Goal: Task Accomplishment & Management: Use online tool/utility

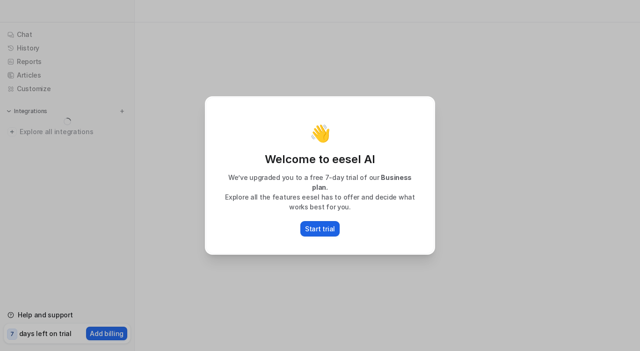
click at [328, 226] on p "Start trial" at bounding box center [320, 229] width 30 height 10
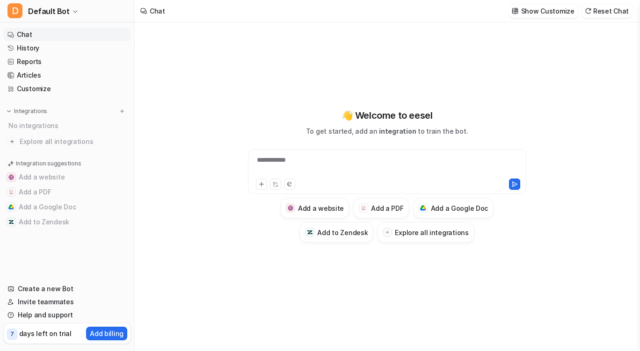
type textarea "**********"
click at [327, 173] on div at bounding box center [387, 166] width 274 height 22
click at [287, 159] on div at bounding box center [387, 166] width 274 height 22
paste div
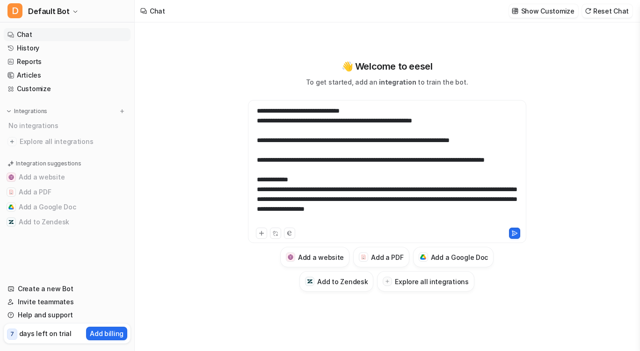
scroll to position [538, 0]
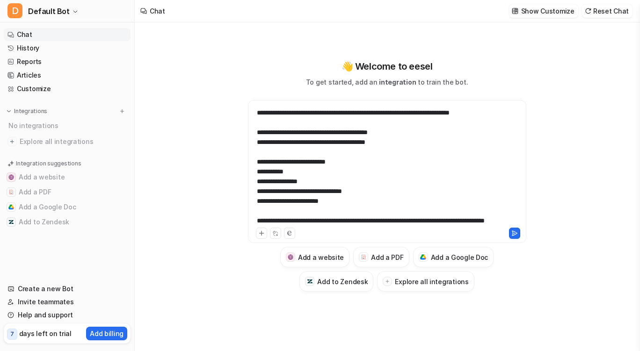
click at [289, 164] on div at bounding box center [387, 166] width 274 height 120
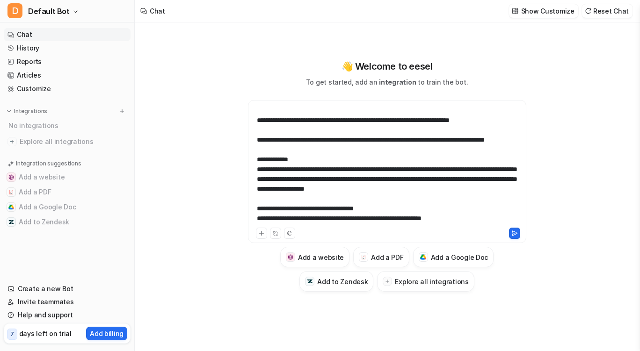
scroll to position [0, 0]
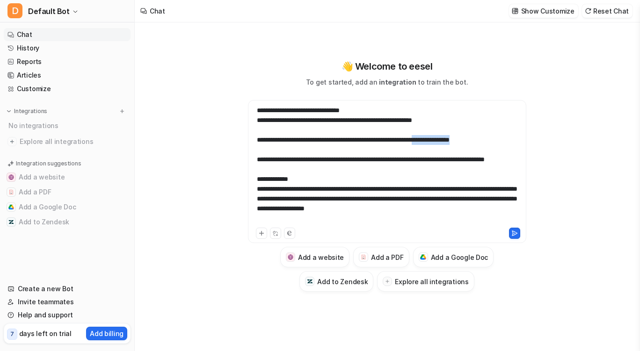
drag, startPoint x: 465, startPoint y: 138, endPoint x: 520, endPoint y: 139, distance: 55.2
click at [520, 139] on div at bounding box center [387, 166] width 274 height 120
click at [411, 172] on div at bounding box center [387, 166] width 274 height 120
drag, startPoint x: 327, startPoint y: 209, endPoint x: 256, endPoint y: 209, distance: 70.7
click at [256, 209] on div at bounding box center [387, 166] width 274 height 120
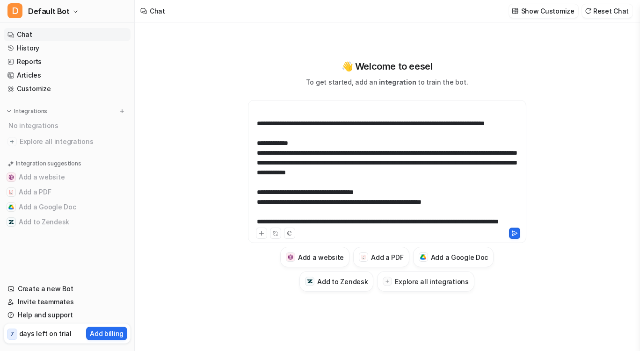
scroll to position [46, 0]
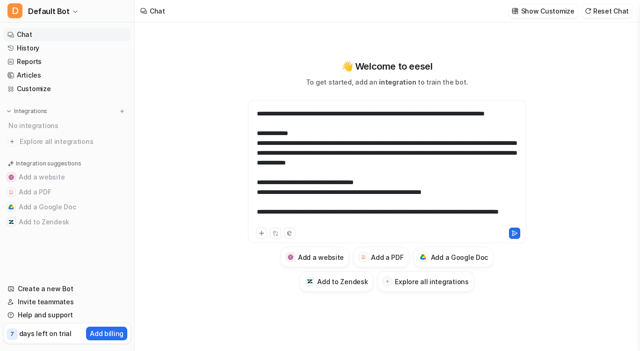
click at [330, 163] on div at bounding box center [387, 166] width 274 height 120
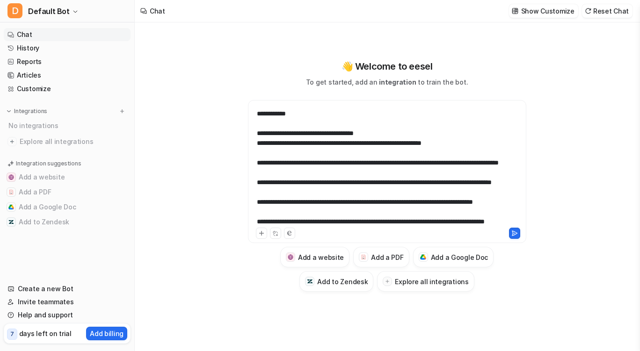
scroll to position [105, 0]
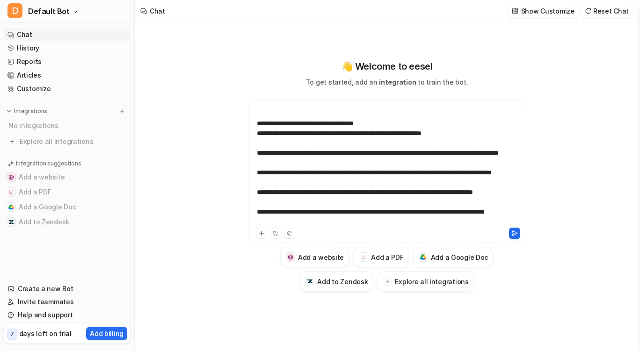
click at [405, 203] on div at bounding box center [387, 166] width 274 height 120
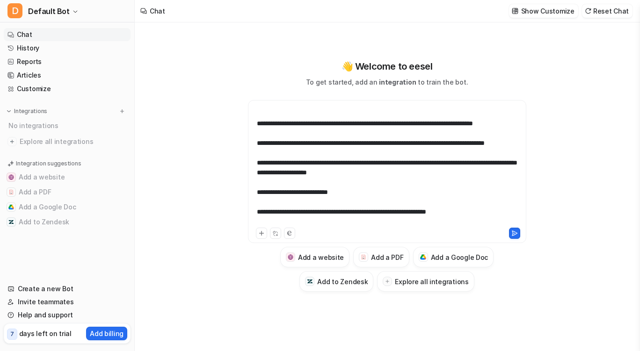
scroll to position [184, 0]
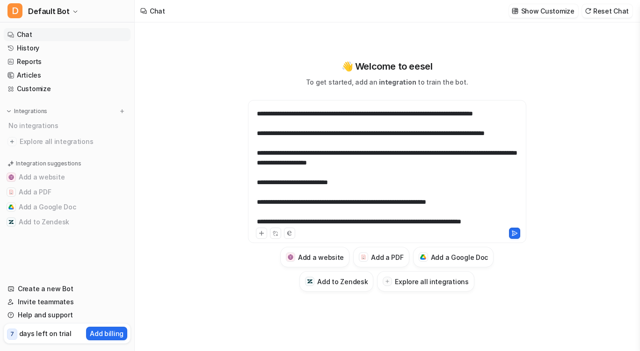
click at [483, 182] on div at bounding box center [387, 166] width 274 height 120
click at [492, 182] on div at bounding box center [387, 166] width 274 height 120
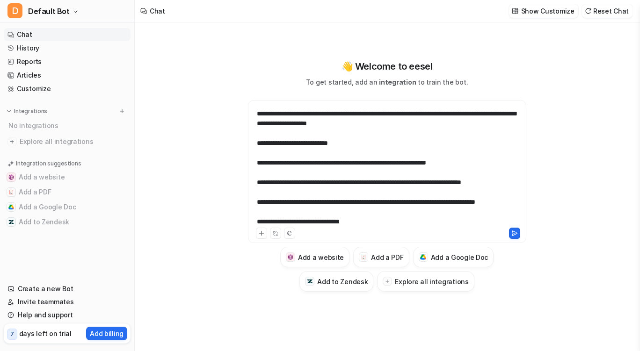
scroll to position [233, 0]
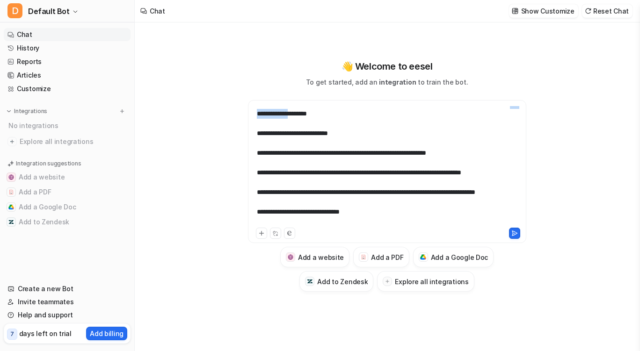
drag, startPoint x: 358, startPoint y: 174, endPoint x: 311, endPoint y: 173, distance: 47.7
click at [311, 173] on div at bounding box center [387, 166] width 274 height 120
click at [296, 198] on div at bounding box center [387, 166] width 274 height 120
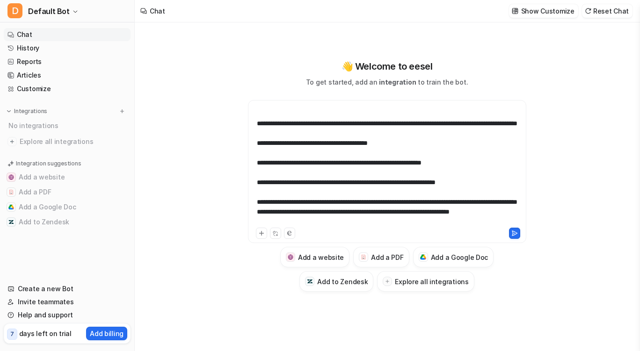
scroll to position [351, 0]
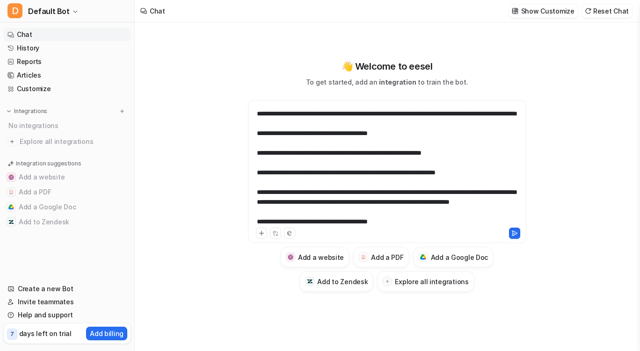
drag, startPoint x: 279, startPoint y: 172, endPoint x: 329, endPoint y: 175, distance: 49.7
click at [329, 175] on div at bounding box center [387, 166] width 274 height 120
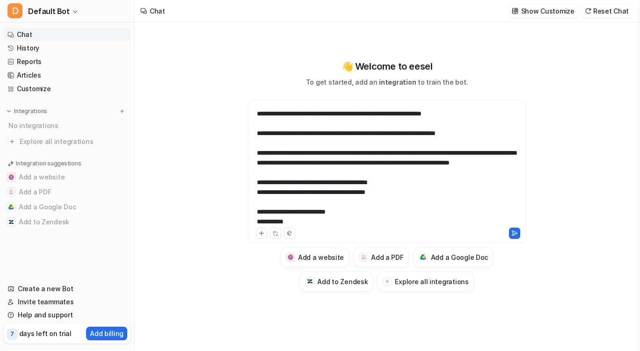
scroll to position [400, 0]
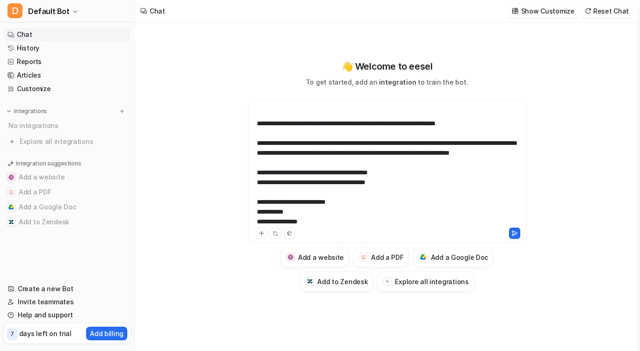
drag, startPoint x: 277, startPoint y: 172, endPoint x: 349, endPoint y: 173, distance: 71.1
click at [349, 173] on div at bounding box center [387, 166] width 274 height 120
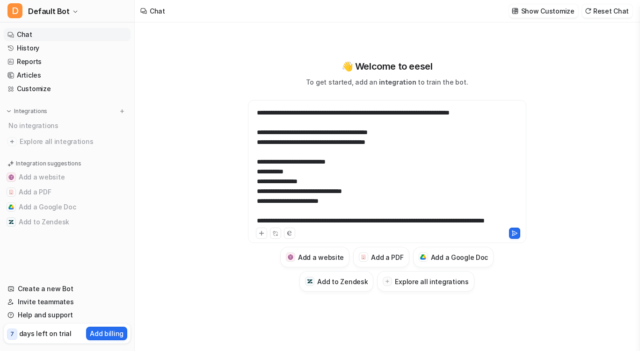
scroll to position [479, 0]
drag, startPoint x: 335, startPoint y: 171, endPoint x: 256, endPoint y: 149, distance: 82.4
click at [256, 149] on div at bounding box center [387, 166] width 274 height 120
click at [283, 166] on div at bounding box center [387, 166] width 274 height 120
click at [311, 164] on div at bounding box center [387, 166] width 274 height 120
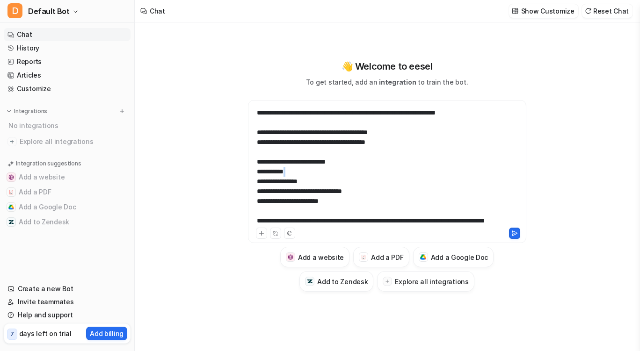
drag, startPoint x: 302, startPoint y: 189, endPoint x: 253, endPoint y: 201, distance: 50.5
click at [253, 201] on div at bounding box center [387, 166] width 274 height 120
drag, startPoint x: 316, startPoint y: 200, endPoint x: 253, endPoint y: 196, distance: 63.7
click at [253, 196] on div at bounding box center [387, 166] width 274 height 120
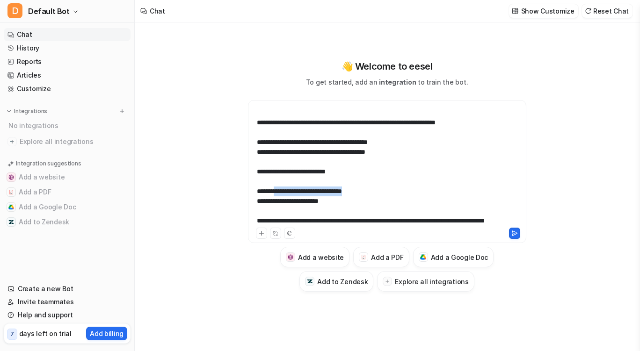
drag, startPoint x: 373, startPoint y: 201, endPoint x: 277, endPoint y: 205, distance: 96.5
click at [277, 205] on div at bounding box center [387, 166] width 274 height 120
drag, startPoint x: 347, startPoint y: 210, endPoint x: 280, endPoint y: 214, distance: 67.0
click at [280, 214] on div at bounding box center [387, 166] width 274 height 120
click at [307, 196] on div at bounding box center [387, 166] width 274 height 120
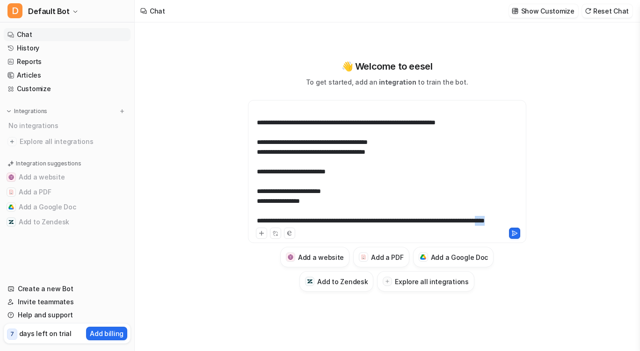
scroll to position [499, 0]
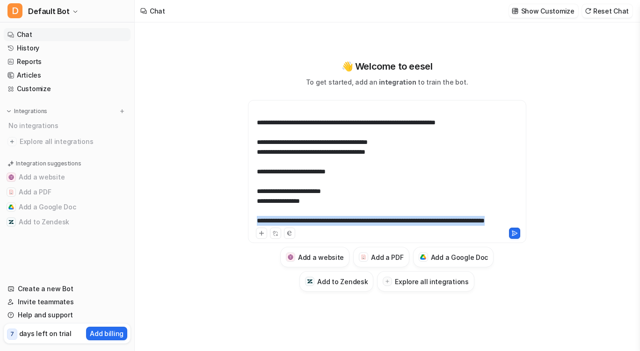
drag, startPoint x: 316, startPoint y: 222, endPoint x: 255, endPoint y: 213, distance: 61.1
click at [255, 213] on div at bounding box center [387, 166] width 274 height 120
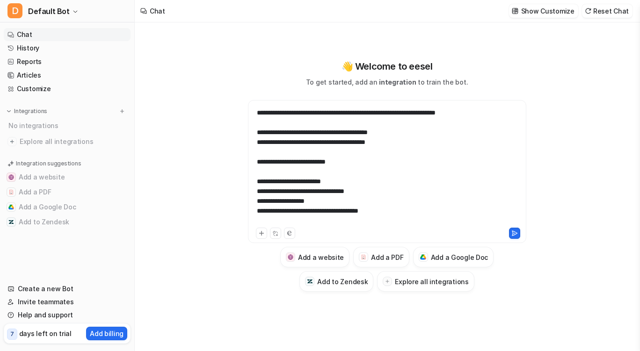
scroll to position [518, 0]
click at [354, 161] on div "**********" at bounding box center [387, 166] width 274 height 120
click at [497, 182] on div "**********" at bounding box center [387, 166] width 274 height 120
click at [431, 206] on div "**********" at bounding box center [387, 166] width 274 height 120
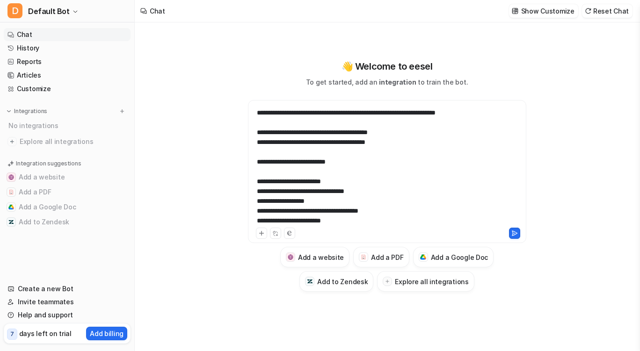
click at [493, 189] on div "**********" at bounding box center [387, 166] width 274 height 120
click at [478, 223] on div "**********" at bounding box center [387, 166] width 274 height 120
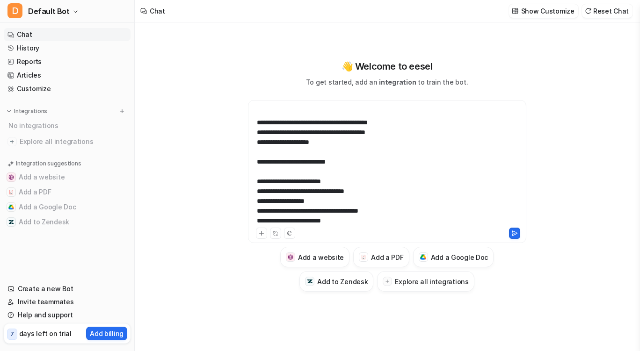
click at [454, 168] on div "**********" at bounding box center [387, 166] width 274 height 120
click at [265, 234] on button at bounding box center [261, 233] width 11 height 11
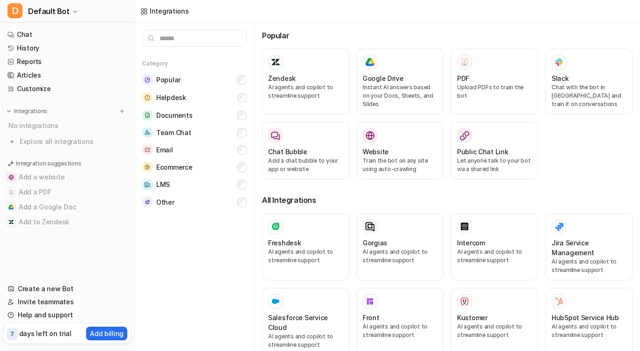
click at [442, 95] on div "Zendesk AI agents and copilot to streamline support Google Drive Instant AI ans…" at bounding box center [447, 118] width 371 height 138
click at [466, 98] on div "PDF Upload PDFs to train the bot" at bounding box center [494, 82] width 75 height 54
click at [511, 73] on div "PDF Upload PDFs to train the bot" at bounding box center [494, 82] width 75 height 54
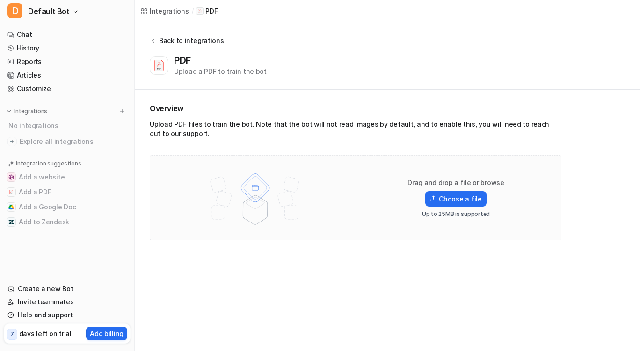
click at [159, 41] on div "Back to integrations" at bounding box center [189, 41] width 67 height 10
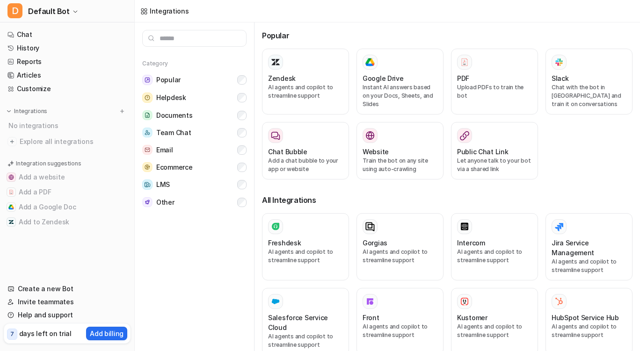
click at [162, 14] on div "Integrations" at bounding box center [169, 11] width 39 height 10
click at [146, 8] on icon at bounding box center [144, 11] width 6 height 6
click at [38, 110] on p "Integrations" at bounding box center [30, 111] width 33 height 7
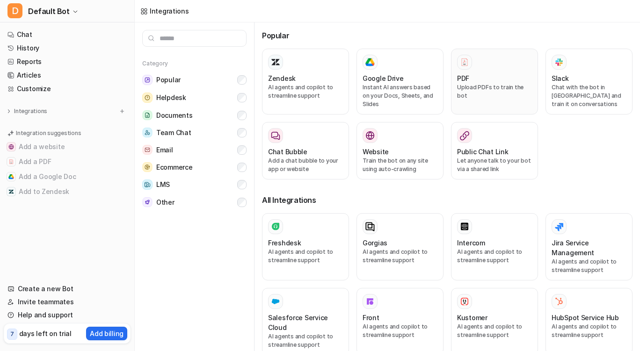
click at [477, 65] on div at bounding box center [494, 62] width 75 height 15
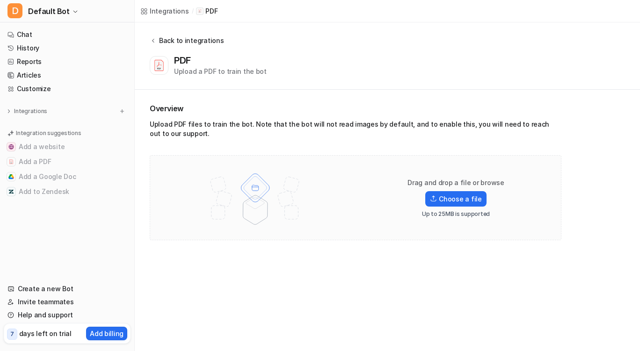
click at [175, 39] on div "Back to integrations" at bounding box center [189, 41] width 67 height 10
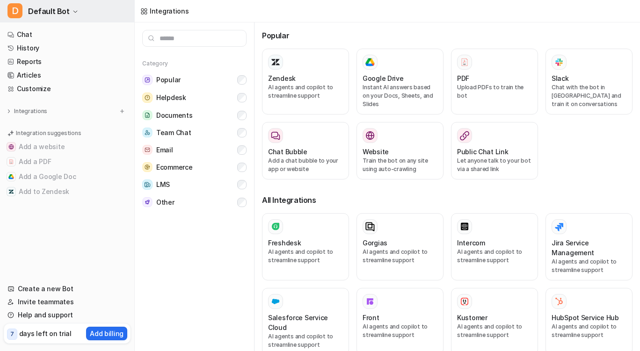
click at [72, 15] on button "D Default Bot" at bounding box center [67, 11] width 134 height 22
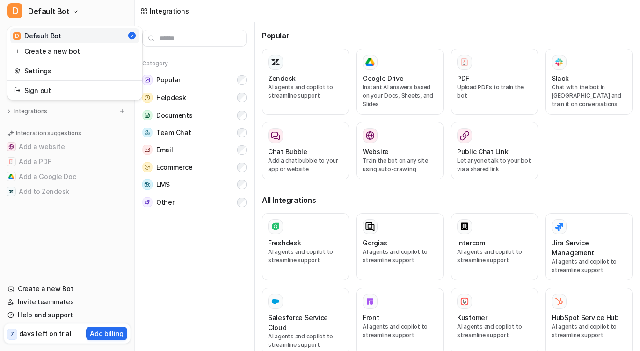
click at [178, 306] on div "D Default Bot D Default Bot Create a new bot Settings Sign out Chat History Rep…" at bounding box center [320, 175] width 640 height 351
click at [73, 134] on p "Integration suggestions" at bounding box center [48, 133] width 65 height 8
click at [220, 285] on div "Category Popular Helpdesk Documents Team Chat Email Ecommerce LMS Other" at bounding box center [195, 186] width 120 height 329
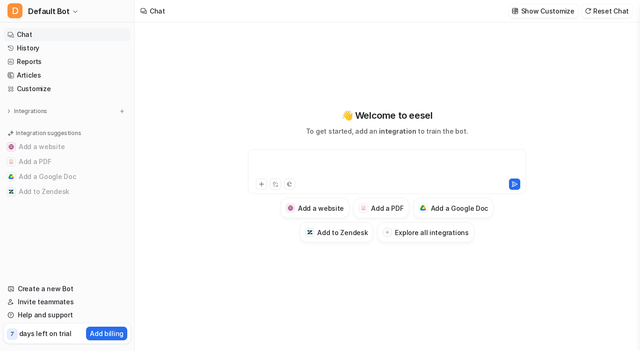
click at [281, 164] on div at bounding box center [387, 166] width 274 height 22
paste div
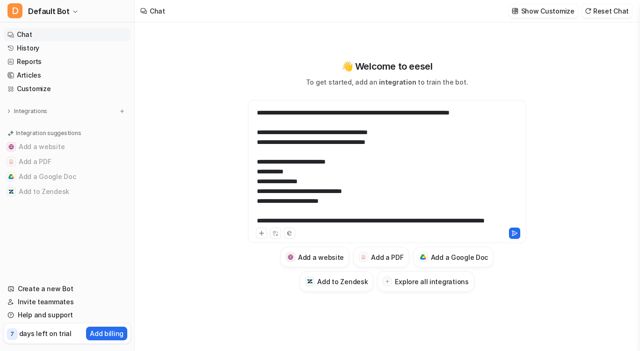
click at [499, 212] on div at bounding box center [387, 166] width 274 height 120
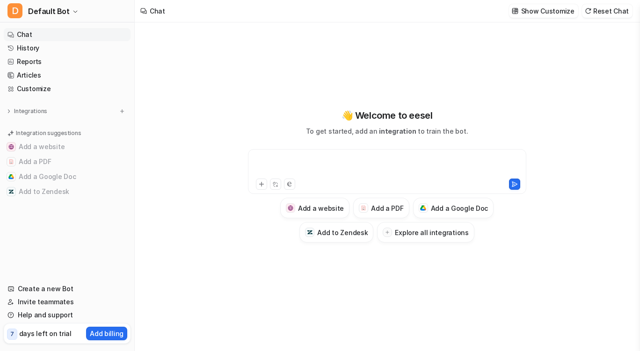
click at [372, 168] on div at bounding box center [387, 166] width 274 height 22
paste div
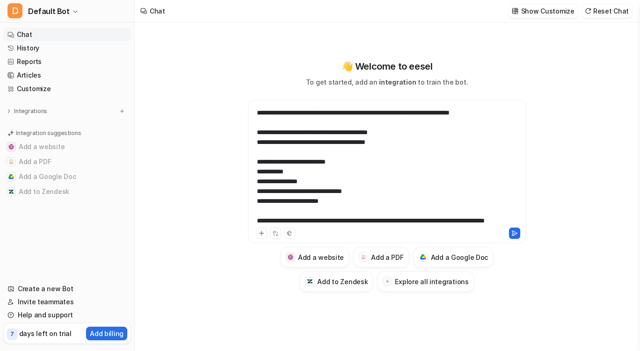
click at [372, 168] on div at bounding box center [387, 166] width 274 height 120
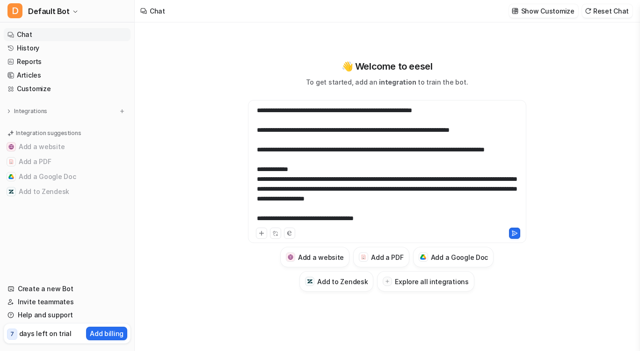
scroll to position [0, 0]
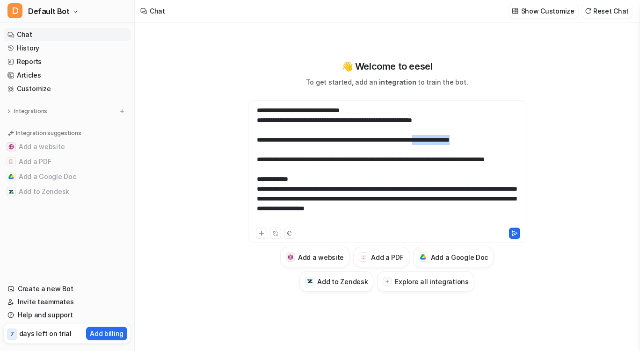
drag, startPoint x: 465, startPoint y: 142, endPoint x: 517, endPoint y: 140, distance: 52.0
click at [517, 140] on div at bounding box center [387, 166] width 274 height 120
click at [313, 176] on div at bounding box center [387, 166] width 274 height 120
drag, startPoint x: 324, startPoint y: 210, endPoint x: 230, endPoint y: 207, distance: 94.1
click at [230, 207] on div "👋 Welcome to eesel To get started, add an integration to train the bot. Add a w…" at bounding box center [387, 175] width 344 height 233
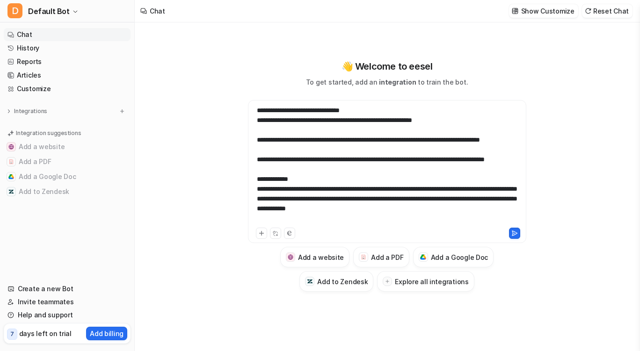
click at [314, 195] on div at bounding box center [387, 166] width 274 height 120
click at [362, 208] on div at bounding box center [387, 166] width 274 height 120
click at [430, 204] on div at bounding box center [387, 166] width 274 height 120
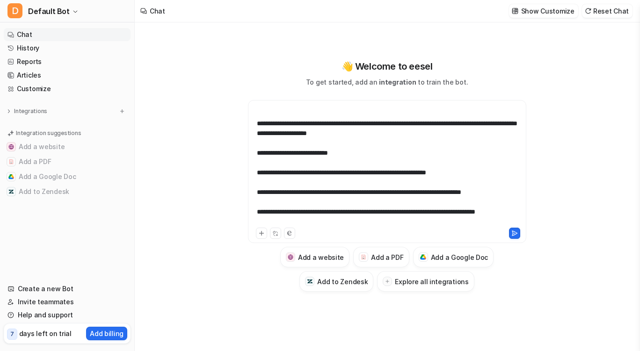
scroll to position [223, 0]
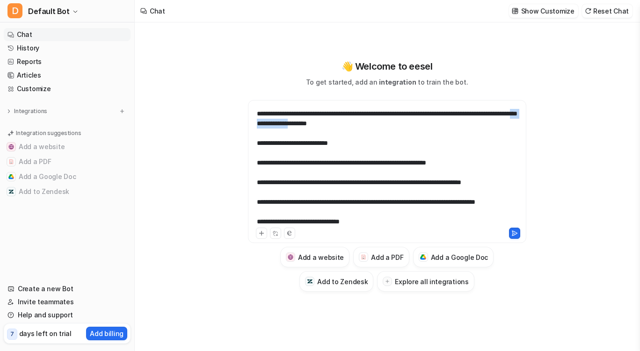
drag, startPoint x: 310, startPoint y: 182, endPoint x: 357, endPoint y: 186, distance: 47.4
click at [357, 186] on div at bounding box center [387, 166] width 274 height 120
click at [419, 181] on div at bounding box center [387, 166] width 274 height 120
click at [375, 179] on div at bounding box center [387, 166] width 274 height 120
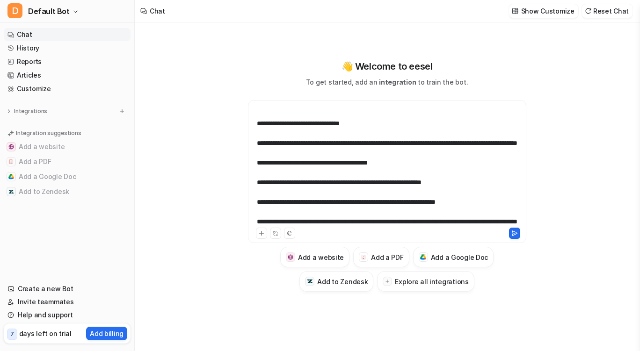
scroll to position [341, 0]
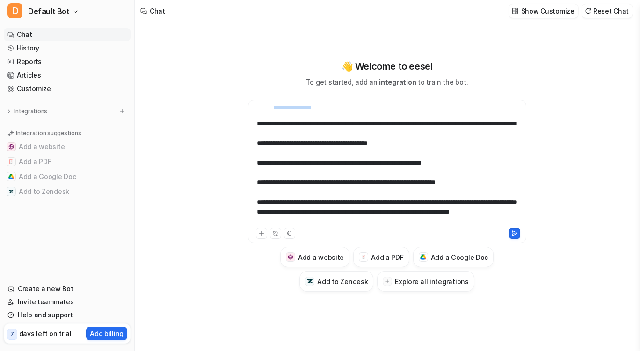
drag, startPoint x: 280, startPoint y: 182, endPoint x: 329, endPoint y: 185, distance: 49.2
click at [329, 185] on div at bounding box center [387, 166] width 274 height 120
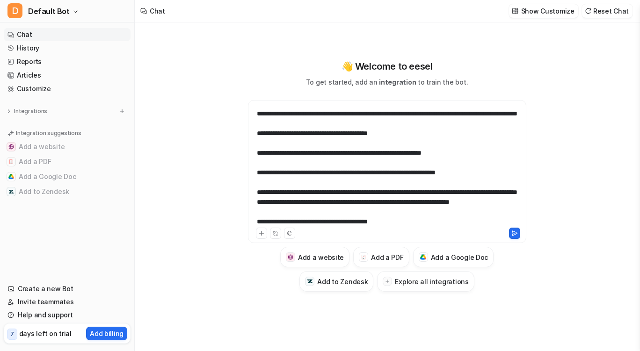
scroll to position [361, 0]
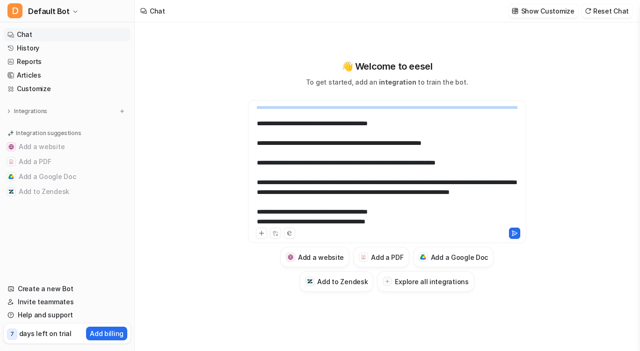
drag, startPoint x: 341, startPoint y: 189, endPoint x: 256, endPoint y: 161, distance: 89.5
click at [256, 161] on div at bounding box center [387, 166] width 274 height 120
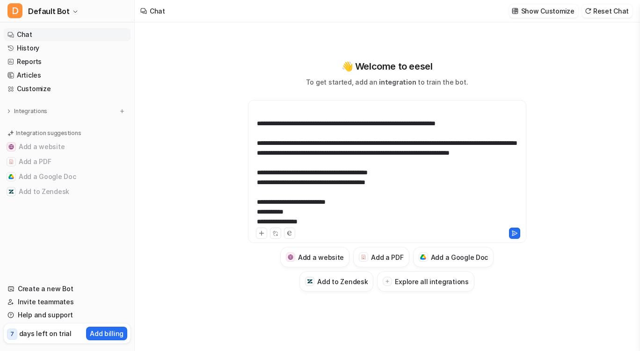
drag, startPoint x: 347, startPoint y: 162, endPoint x: 279, endPoint y: 162, distance: 68.3
click at [279, 162] on div at bounding box center [387, 166] width 274 height 120
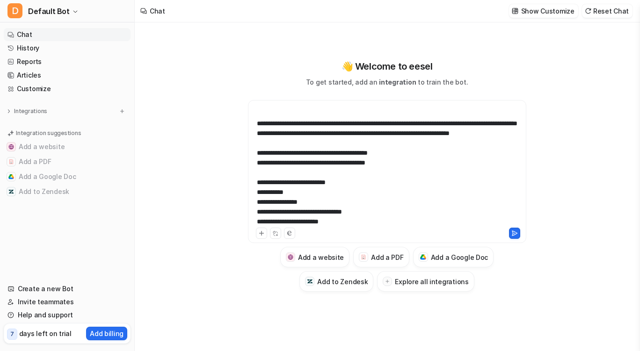
scroll to position [390, 0]
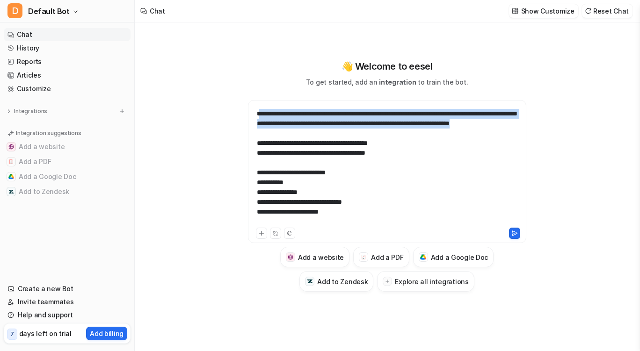
drag, startPoint x: 322, startPoint y: 208, endPoint x: 259, endPoint y: 192, distance: 65.0
click at [259, 192] on div at bounding box center [387, 166] width 274 height 120
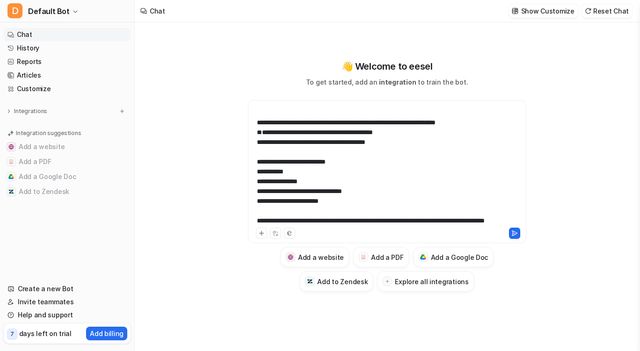
scroll to position [462, 0]
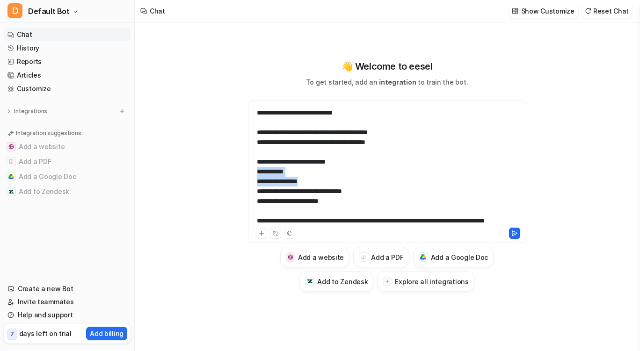
drag, startPoint x: 325, startPoint y: 177, endPoint x: 252, endPoint y: 171, distance: 73.3
click at [252, 171] on div "**********" at bounding box center [387, 166] width 274 height 120
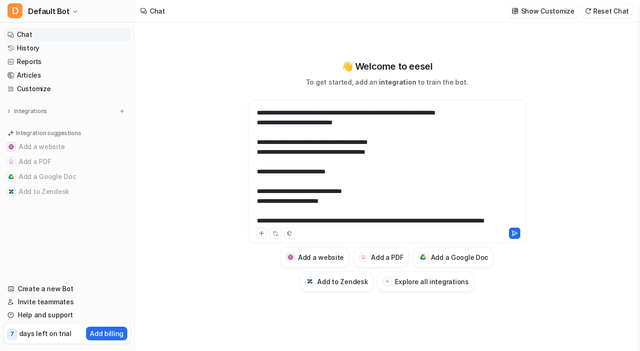
scroll to position [450, 0]
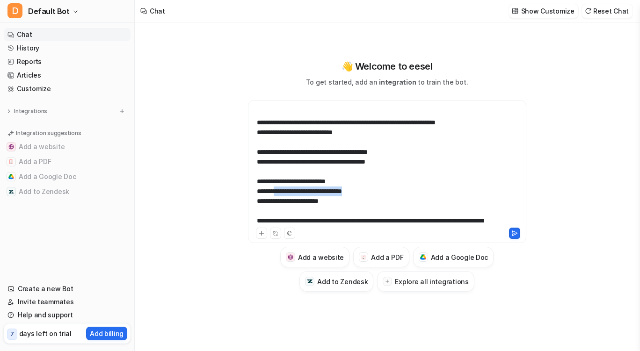
drag, startPoint x: 385, startPoint y: 182, endPoint x: 277, endPoint y: 183, distance: 108.1
click at [277, 183] on div "**********" at bounding box center [387, 166] width 274 height 120
drag, startPoint x: 350, startPoint y: 190, endPoint x: 280, endPoint y: 195, distance: 70.3
click at [280, 195] on div "**********" at bounding box center [387, 166] width 274 height 120
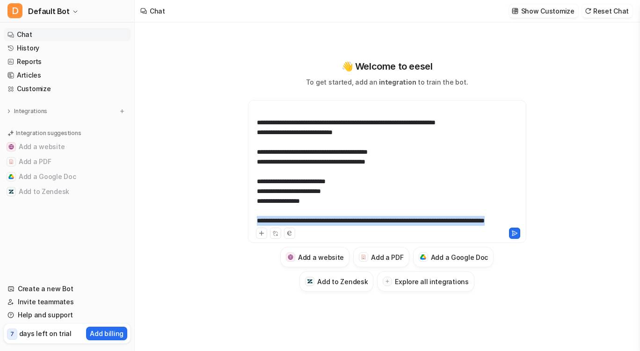
drag, startPoint x: 328, startPoint y: 220, endPoint x: 248, endPoint y: 213, distance: 80.7
click at [248, 213] on div "**********" at bounding box center [387, 171] width 278 height 143
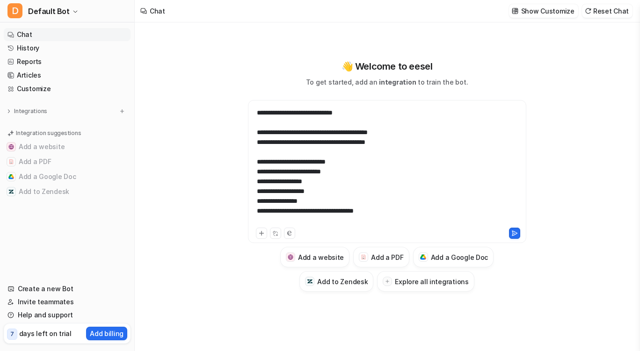
scroll to position [469, 0]
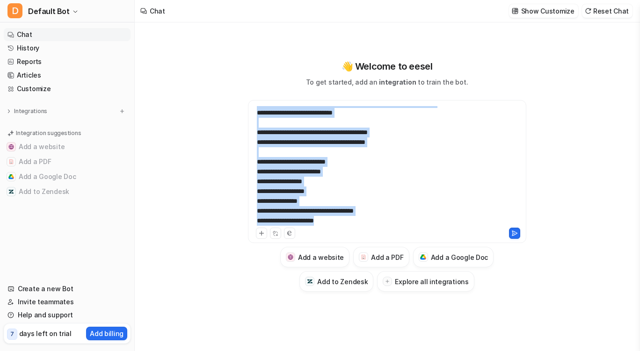
copy div "**********"
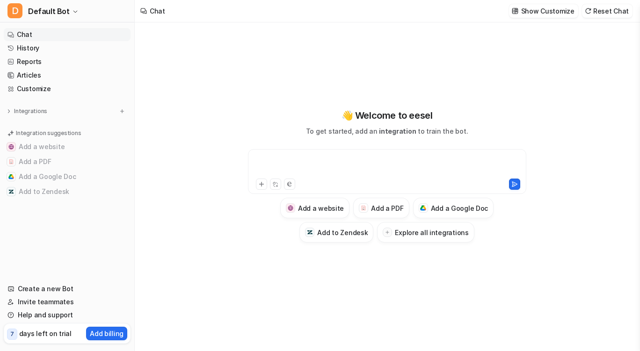
click at [298, 170] on div at bounding box center [387, 166] width 274 height 22
paste div
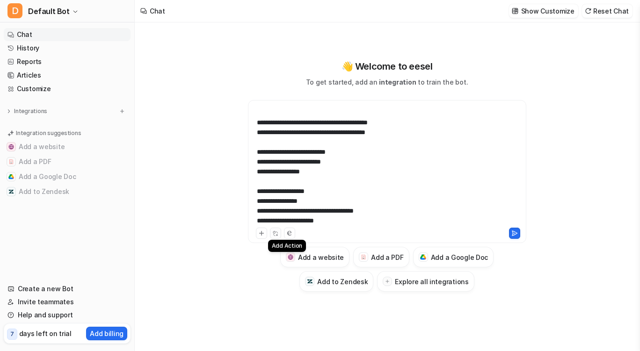
click at [274, 233] on icon at bounding box center [275, 234] width 6 height 6
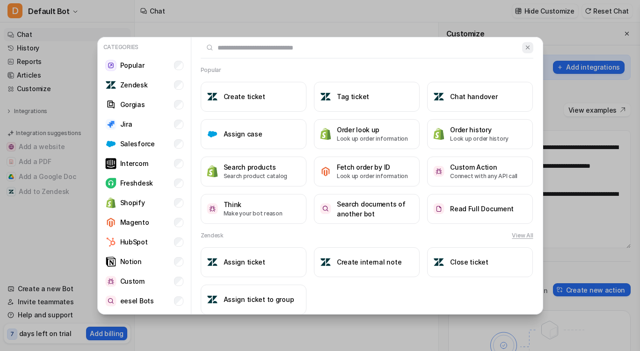
click at [525, 48] on img at bounding box center [528, 47] width 7 height 7
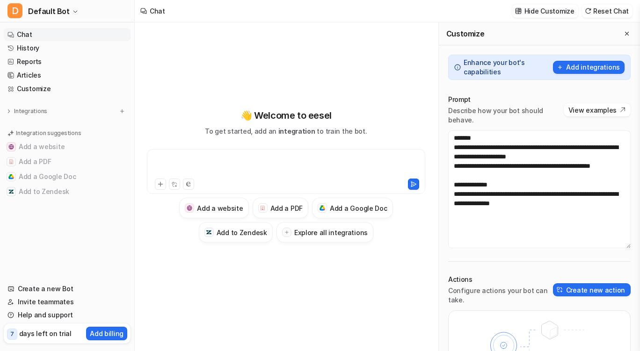
click at [280, 157] on div at bounding box center [286, 166] width 274 height 22
click at [244, 144] on div "**********" at bounding box center [286, 176] width 288 height 134
click at [238, 158] on div at bounding box center [286, 166] width 274 height 22
paste div
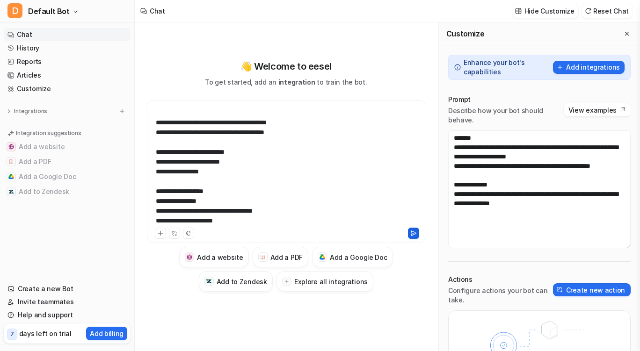
click at [416, 233] on icon at bounding box center [413, 233] width 7 height 7
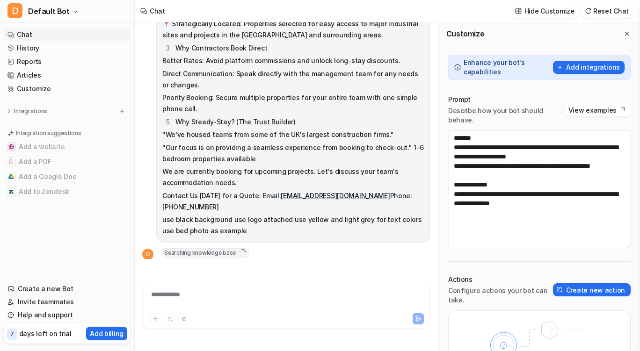
scroll to position [277, 0]
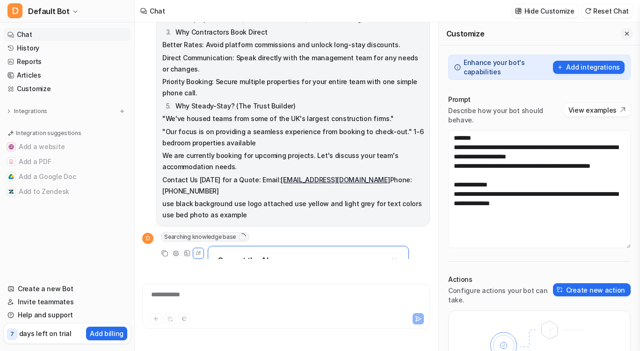
click at [621, 33] on button "Close flyout" at bounding box center [626, 33] width 11 height 11
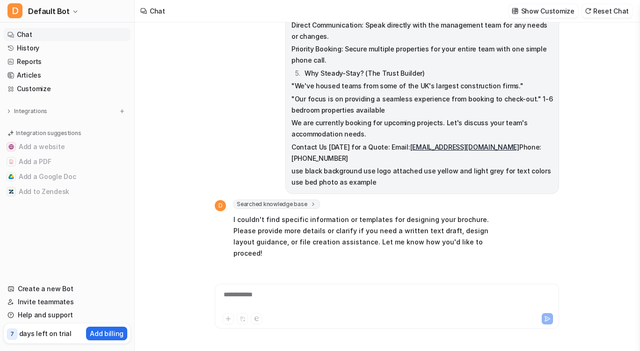
scroll to position [347, 0]
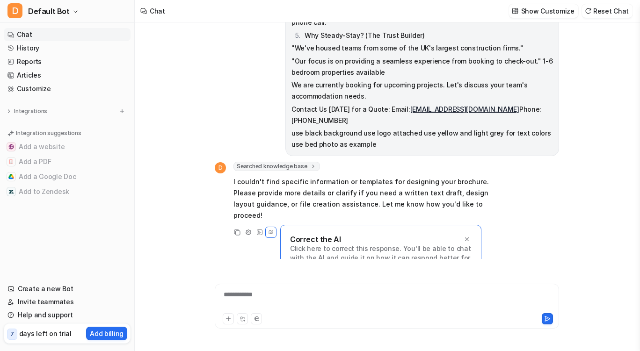
click at [388, 244] on p "Click here to correct this response. You'll be able to chat with the AI and gui…" at bounding box center [381, 258] width 182 height 28
click at [344, 245] on p "Click here to correct this response. You'll be able to chat with the AI and gui…" at bounding box center [381, 258] width 182 height 28
click at [345, 244] on p "Click here to correct this response. You'll be able to chat with the AI and gui…" at bounding box center [381, 258] width 182 height 28
click at [338, 244] on p "Click here to correct this response. You'll be able to chat with the AI and gui…" at bounding box center [381, 258] width 182 height 28
click at [63, 14] on span "Default Bot" at bounding box center [49, 11] width 42 height 13
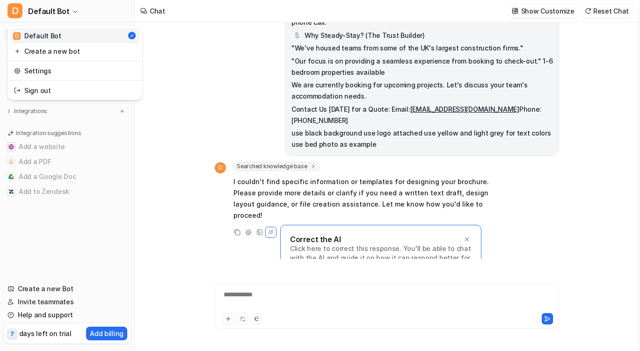
click at [104, 243] on div "D Default Bot D Default Bot Create a new bot Settings Sign out Chat History Rep…" at bounding box center [67, 175] width 135 height 351
click at [66, 288] on link "Create a new Bot" at bounding box center [67, 289] width 127 height 13
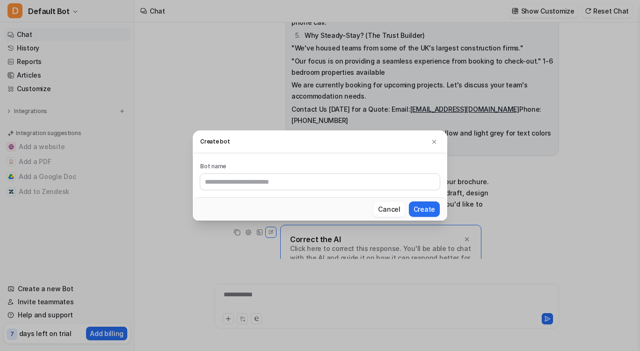
click at [401, 218] on div "Cancel Create" at bounding box center [320, 208] width 255 height 23
click at [398, 213] on button "Cancel" at bounding box center [388, 209] width 31 height 15
